Goal: Transaction & Acquisition: Purchase product/service

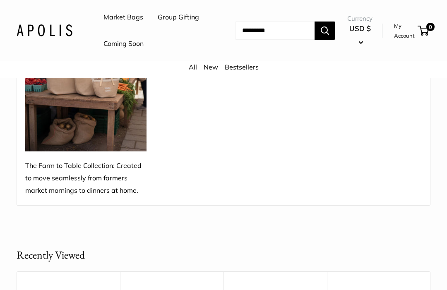
scroll to position [684, 0]
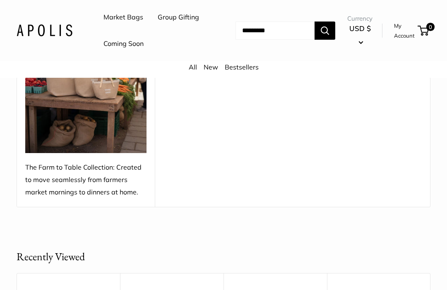
click at [116, 50] on link "Coming Soon" at bounding box center [123, 44] width 40 height 12
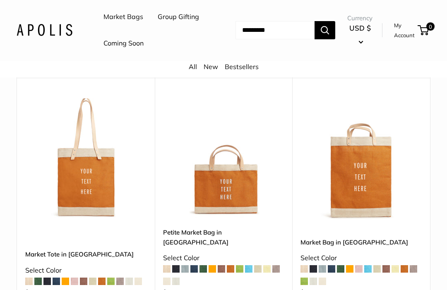
scroll to position [1395, 0]
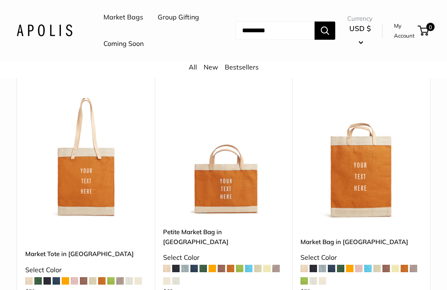
click at [260, 265] on span at bounding box center [257, 268] width 7 height 7
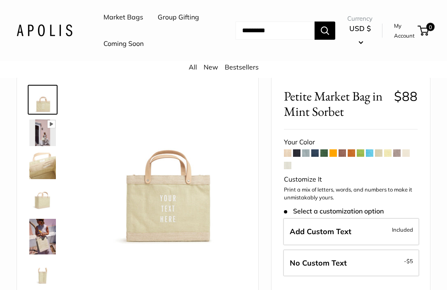
scroll to position [38, 0]
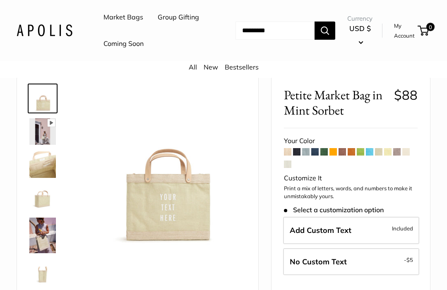
click at [396, 156] on span at bounding box center [396, 151] width 7 height 7
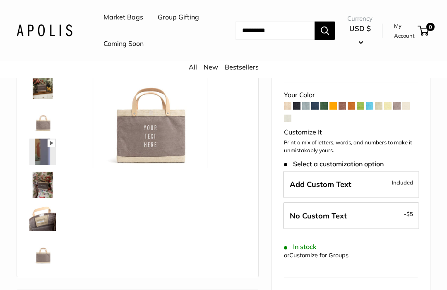
scroll to position [84, 0]
click at [41, 165] on img at bounding box center [42, 151] width 26 height 26
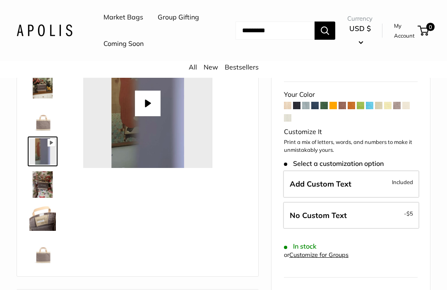
click at [144, 116] on button "Play" at bounding box center [148, 104] width 26 height 26
type input "*"
click at [34, 231] on img at bounding box center [42, 217] width 26 height 26
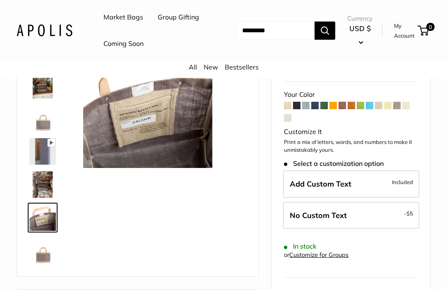
click at [36, 198] on img at bounding box center [42, 184] width 26 height 26
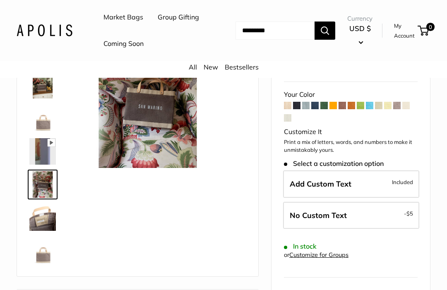
click at [40, 264] on img at bounding box center [42, 250] width 26 height 26
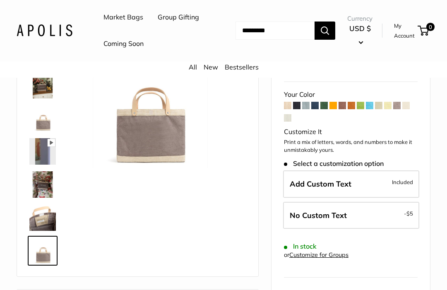
click at [306, 189] on span "Add Custom Text" at bounding box center [321, 184] width 62 height 10
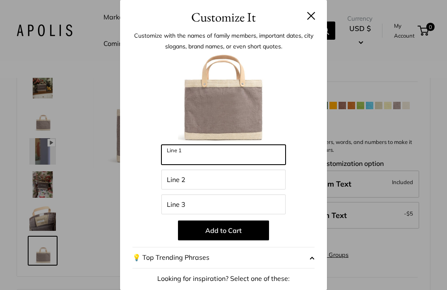
click at [211, 150] on input "Line 1" at bounding box center [223, 155] width 124 height 20
type input "*****"
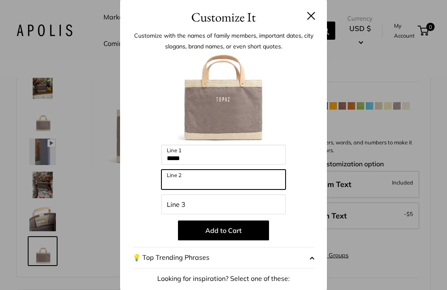
click at [180, 175] on input "Line 2" at bounding box center [223, 180] width 124 height 20
type input "******"
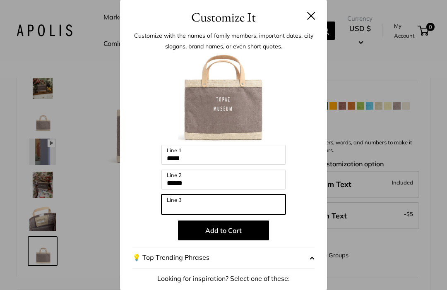
click at [183, 203] on input "Line 3" at bounding box center [223, 204] width 124 height 20
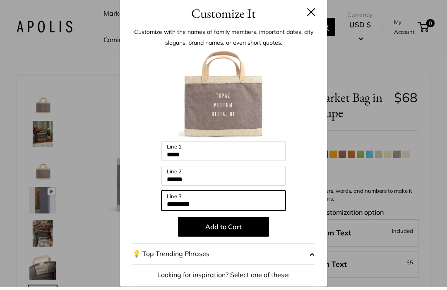
scroll to position [0, 0]
type input "*********"
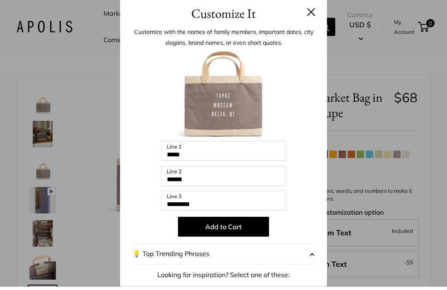
click at [308, 7] on h3 "Customize It" at bounding box center [223, 16] width 182 height 19
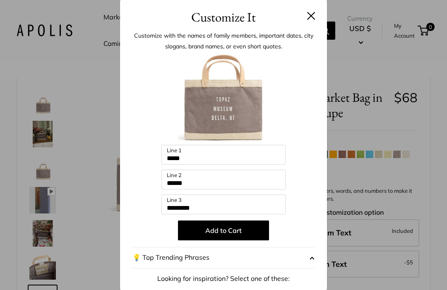
click at [309, 10] on h3 "Customize It" at bounding box center [223, 16] width 182 height 19
click at [314, 15] on button at bounding box center [311, 16] width 8 height 8
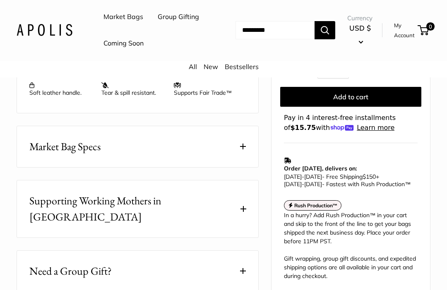
scroll to position [401, 0]
click at [245, 149] on span at bounding box center [243, 147] width 6 height 6
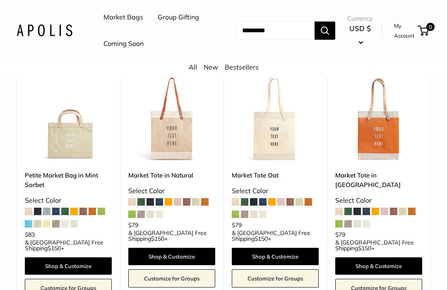
scroll to position [1627, 0]
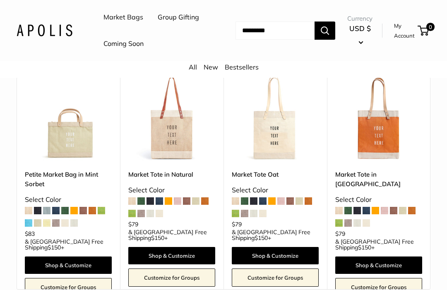
click at [60, 151] on img at bounding box center [68, 117] width 87 height 87
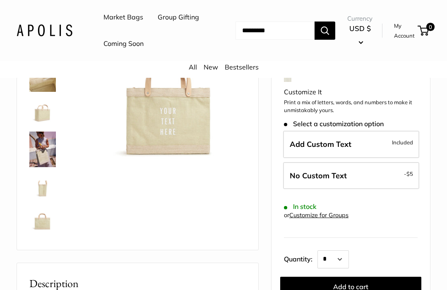
scroll to position [124, 0]
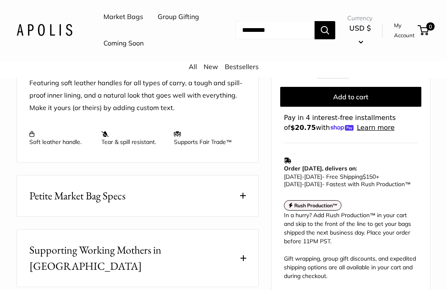
click at [237, 217] on button "Petite Market Bag Specs" at bounding box center [137, 196] width 241 height 41
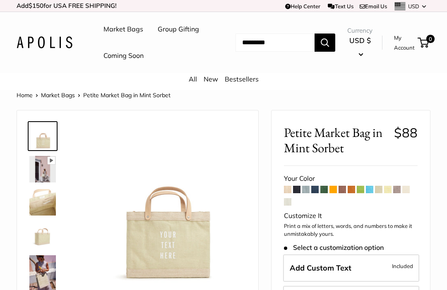
scroll to position [2, 0]
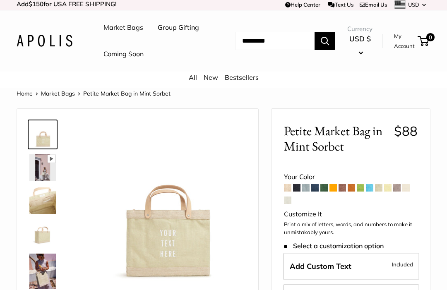
click at [302, 191] on span at bounding box center [305, 187] width 7 height 7
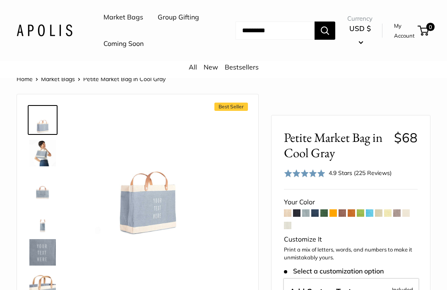
scroll to position [17, 0]
